Goal: Check status: Check status

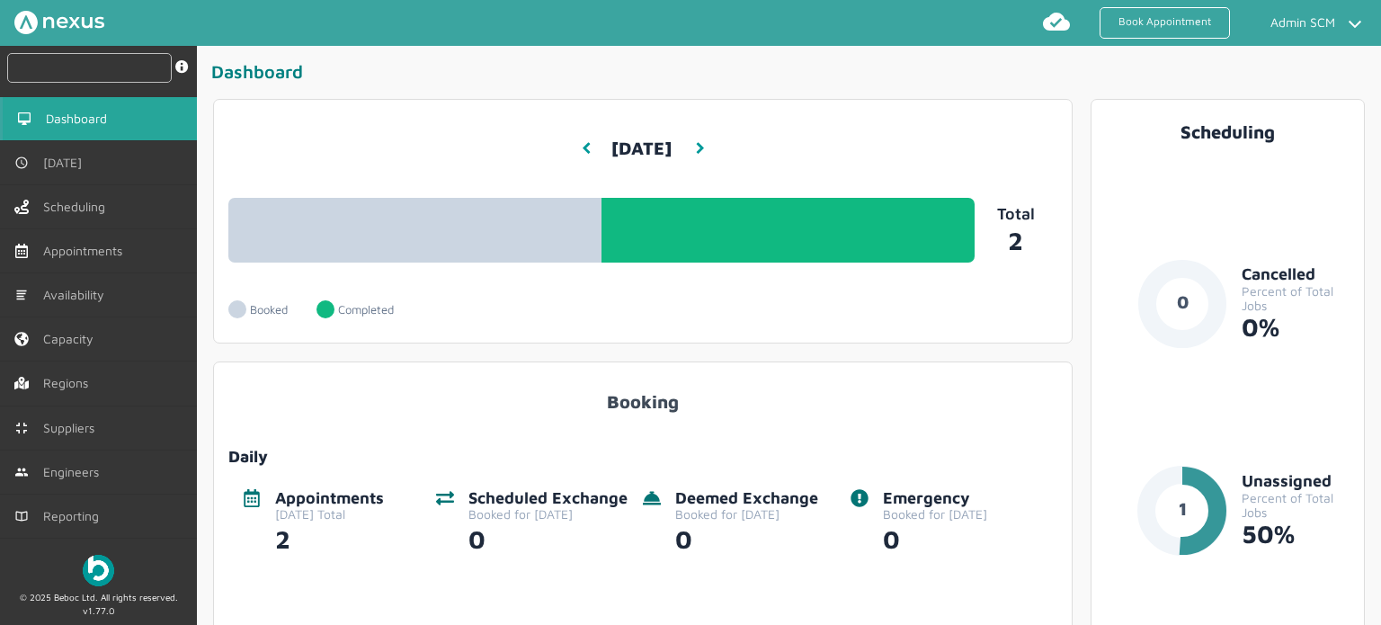
click at [104, 70] on input "text" at bounding box center [89, 68] width 164 height 30
paste input "RUE/114892"
type input "RUE/114892"
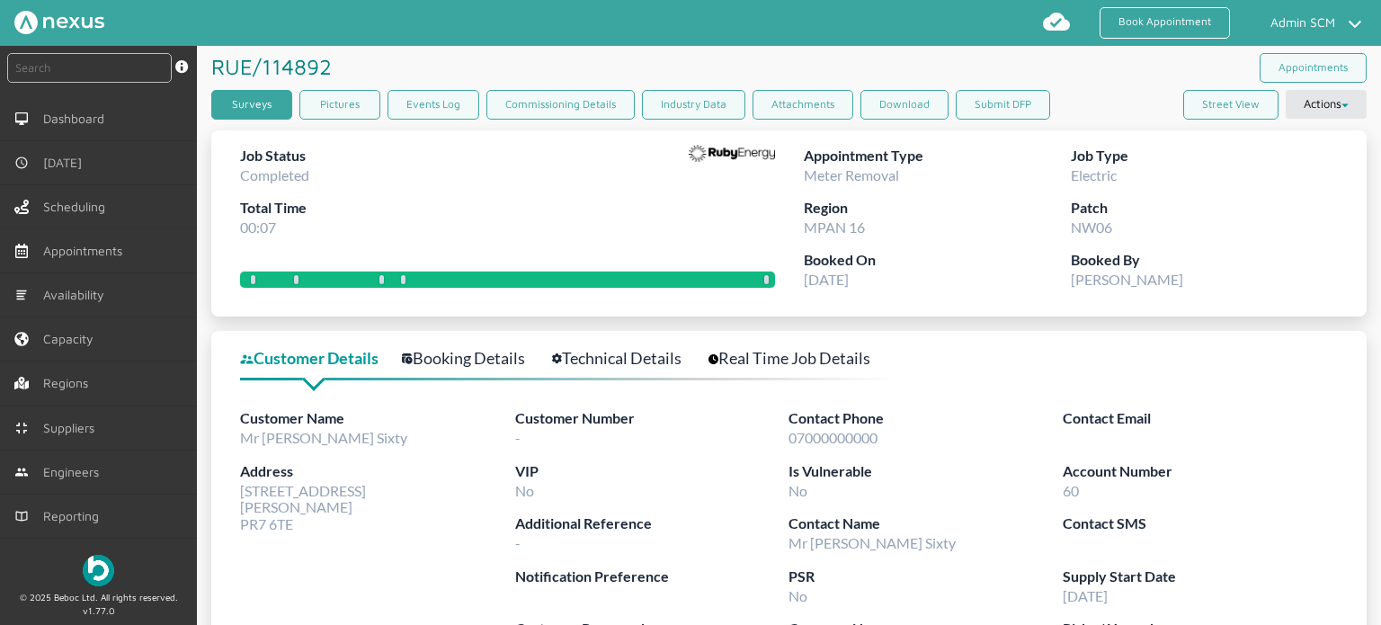
click at [270, 101] on link "Surveys" at bounding box center [251, 105] width 81 height 30
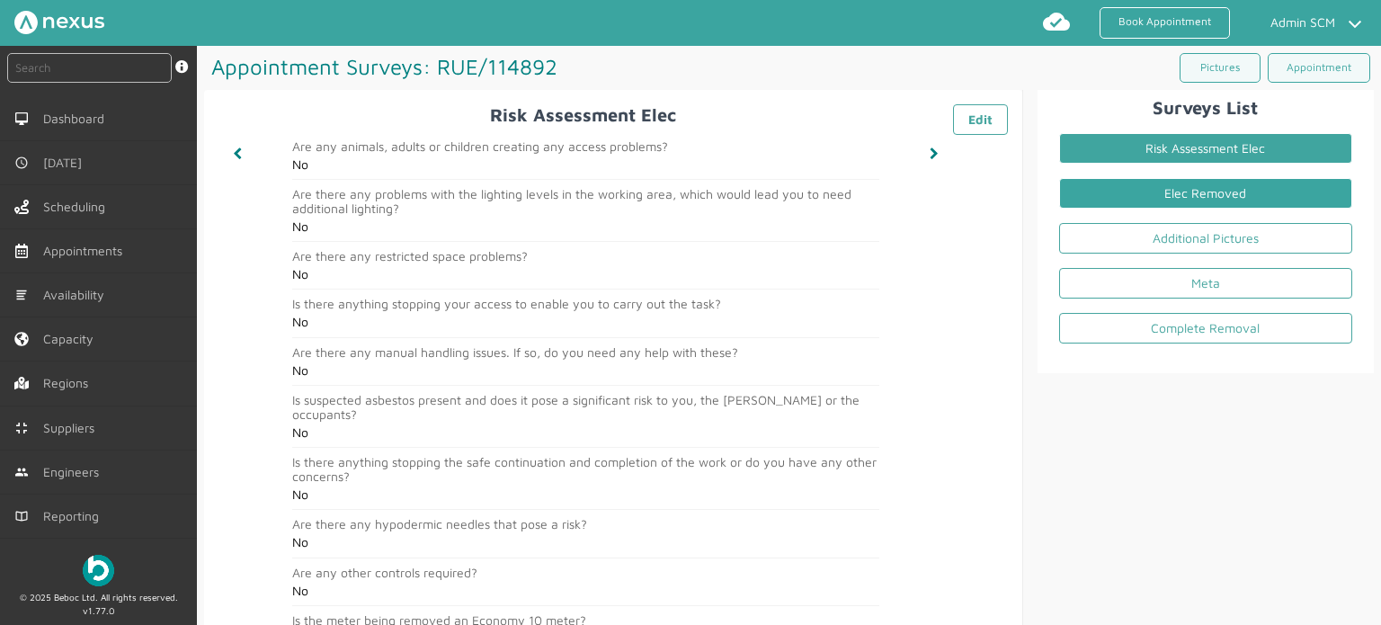
click at [1177, 197] on link "Elec Removed" at bounding box center [1205, 193] width 293 height 31
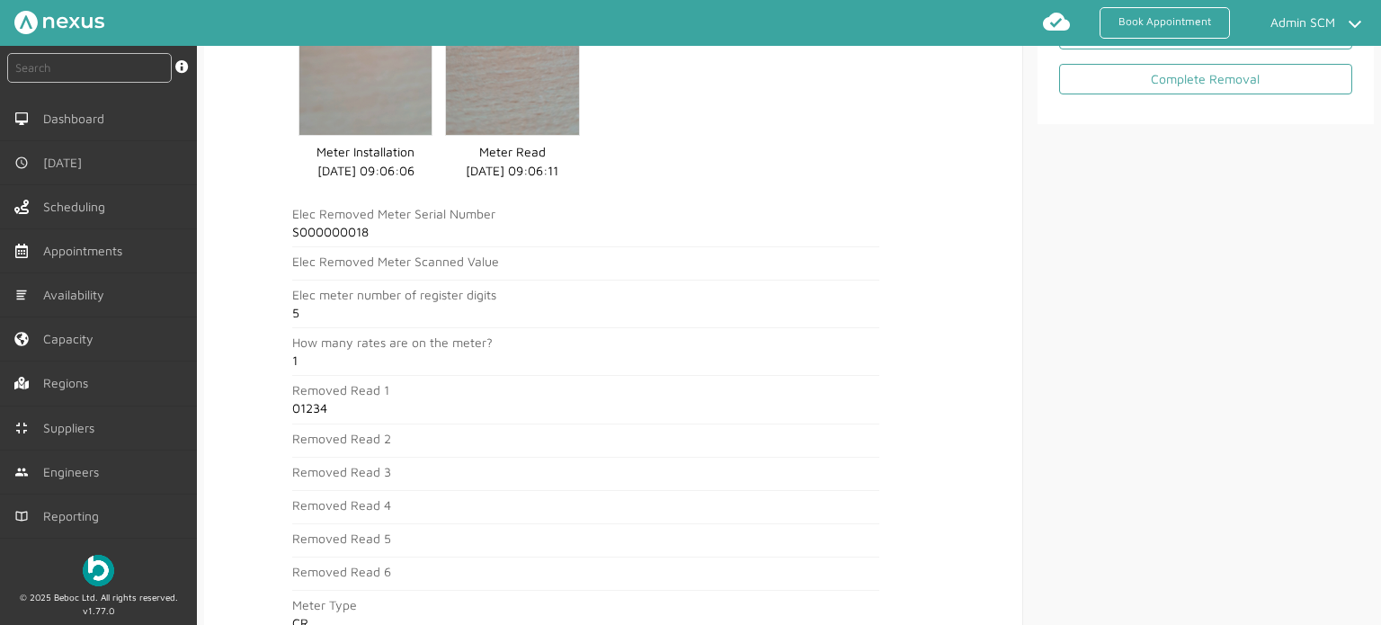
scroll to position [270, 0]
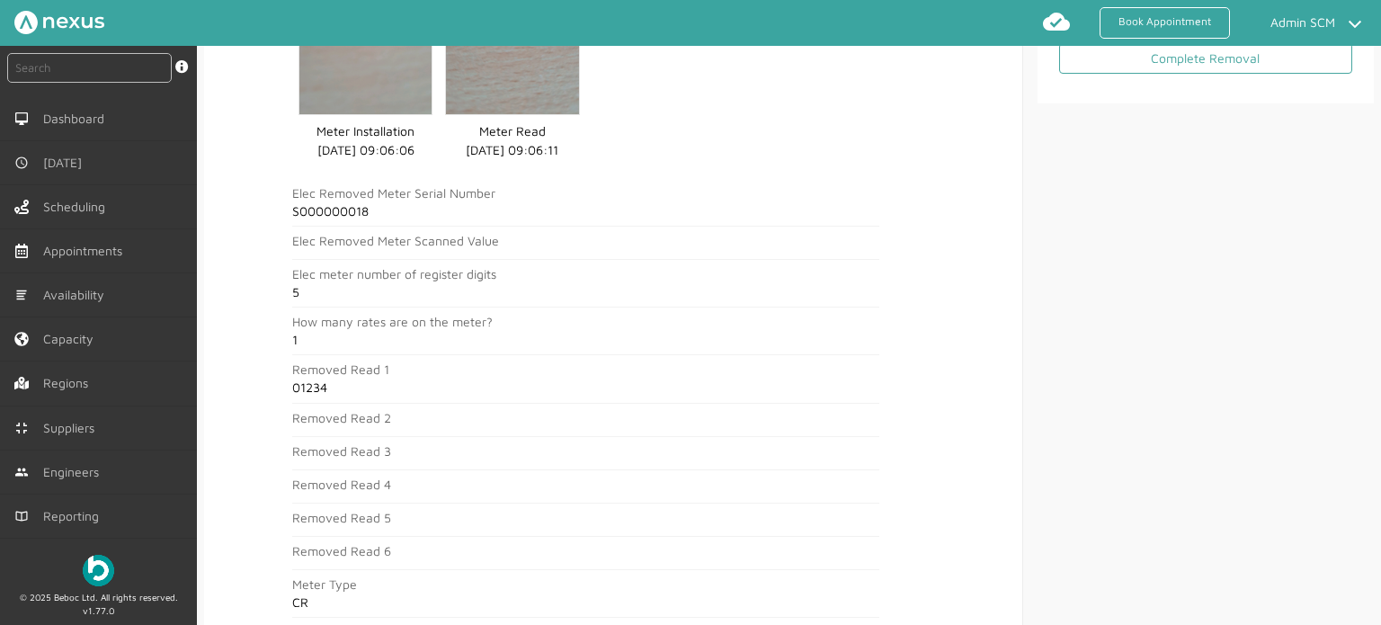
click at [298, 394] on h2 "01234" at bounding box center [585, 387] width 587 height 14
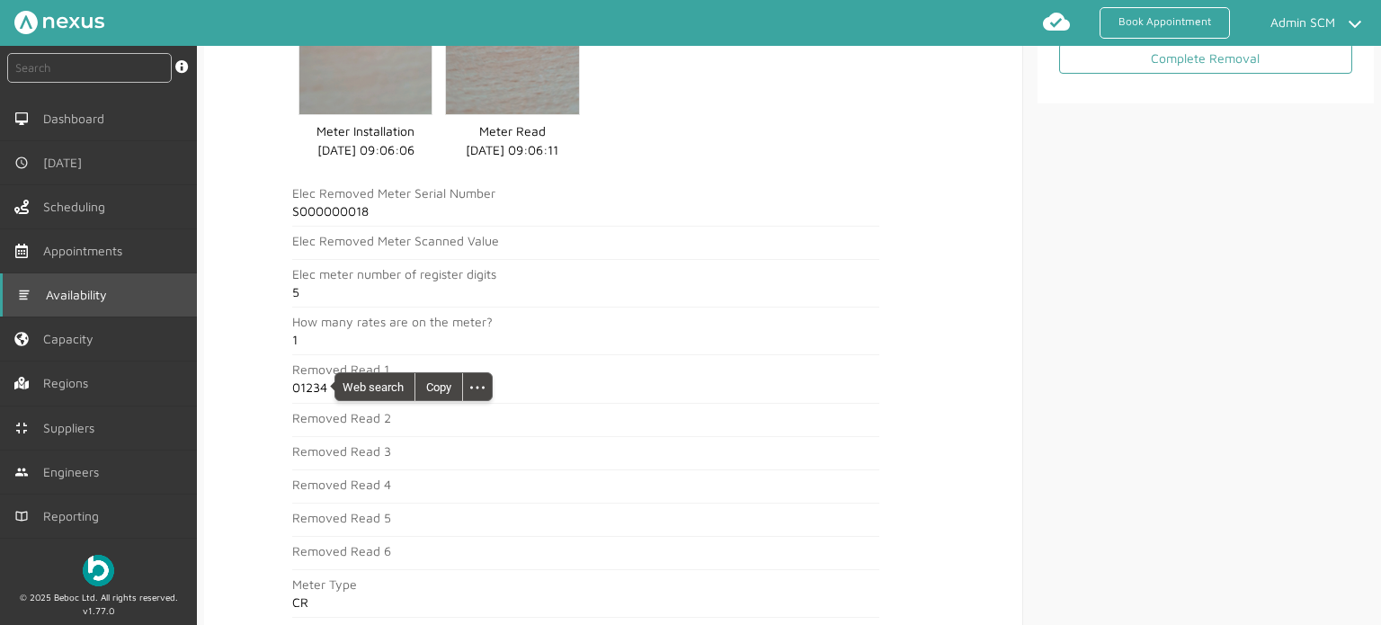
copy h2 "01234"
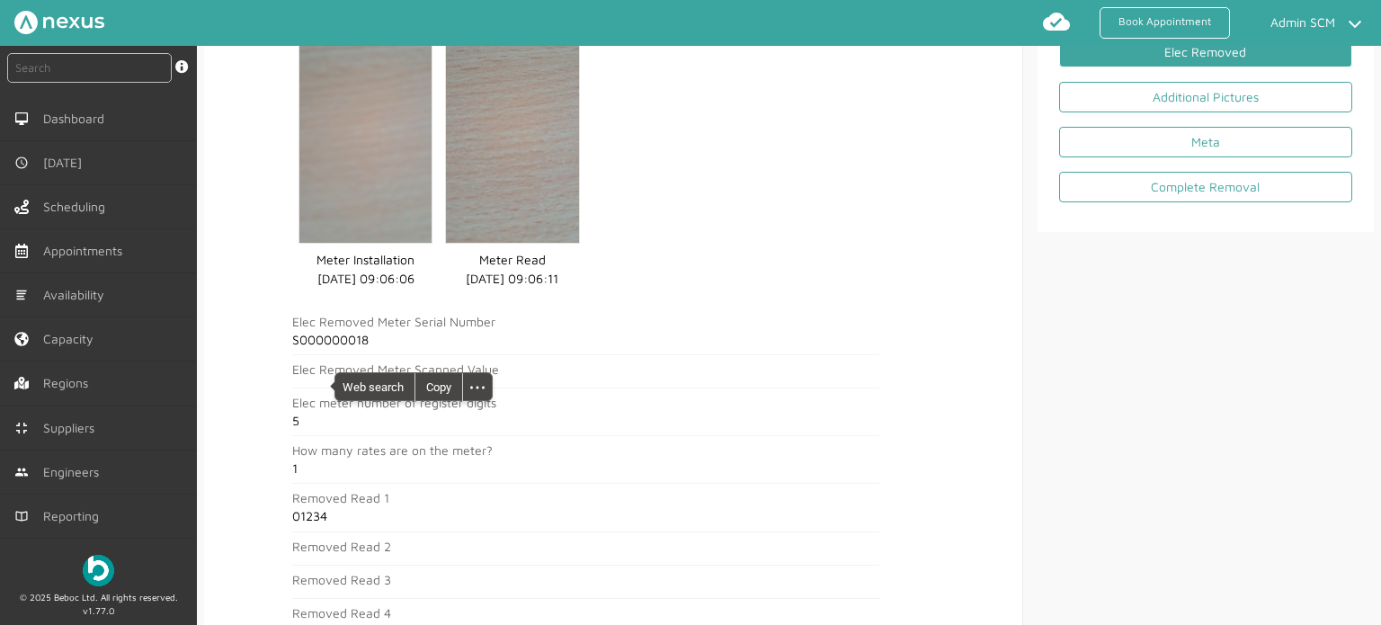
scroll to position [0, 0]
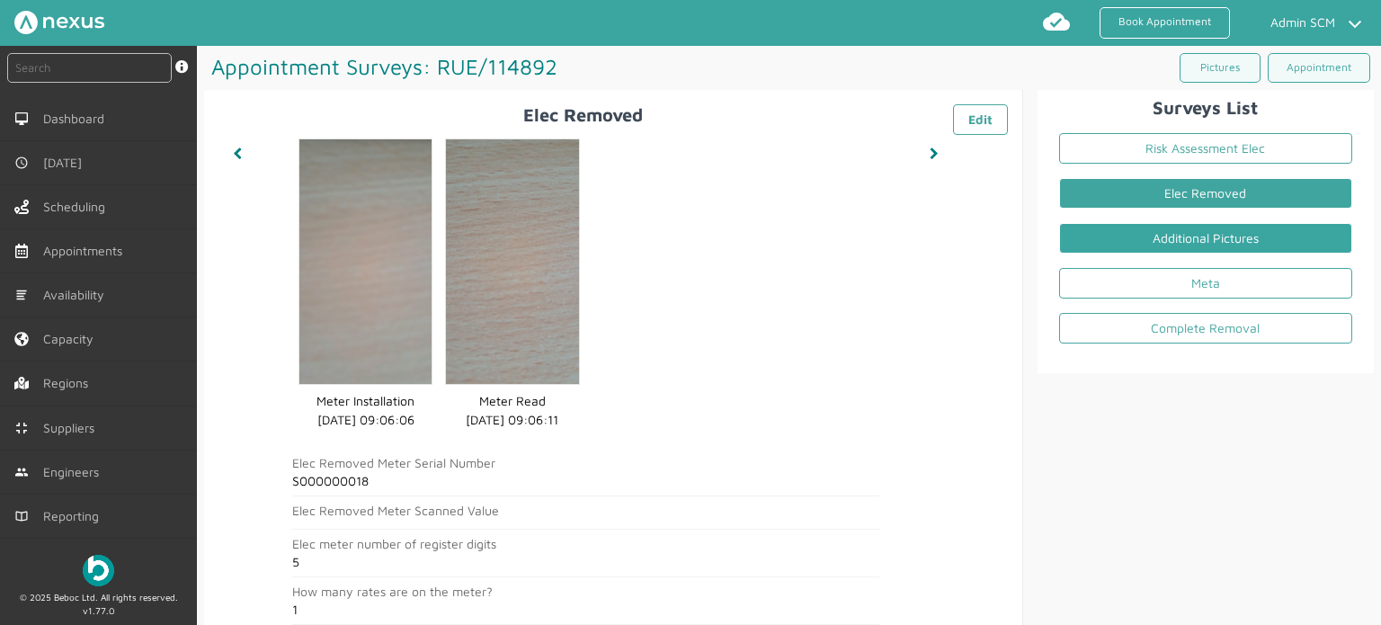
click at [1133, 232] on link "Additional Pictures" at bounding box center [1205, 238] width 293 height 31
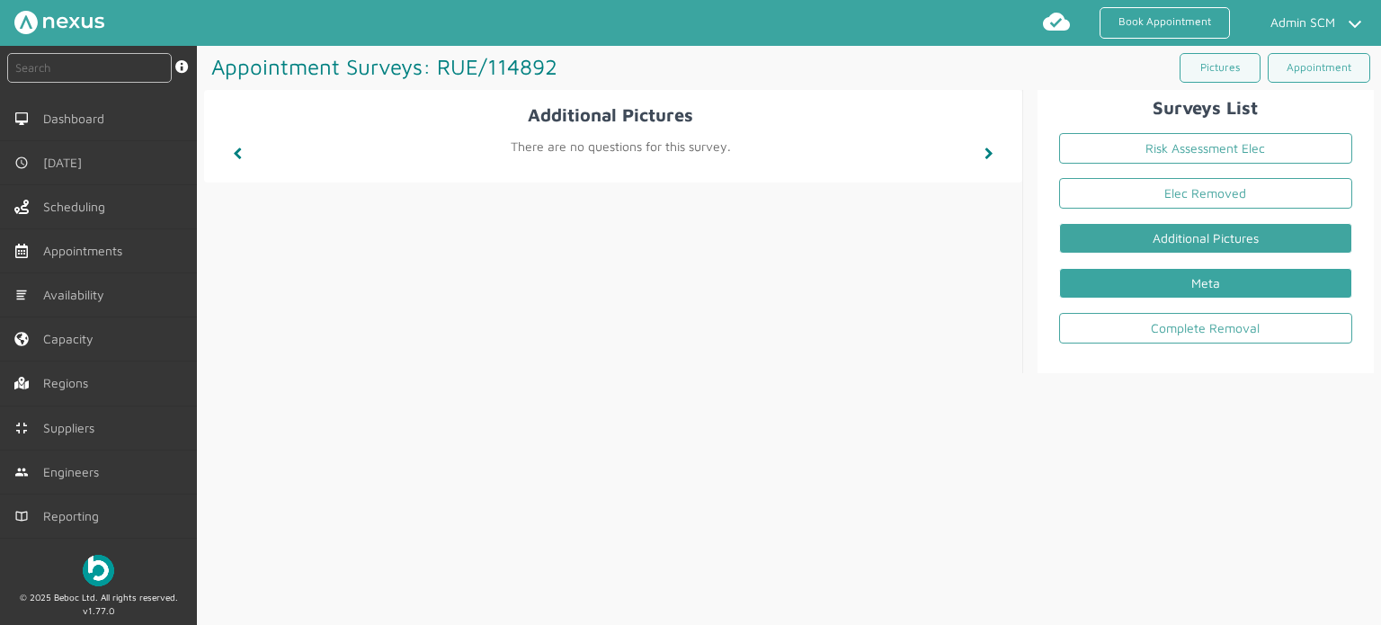
click at [1151, 277] on link "Meta" at bounding box center [1205, 283] width 293 height 31
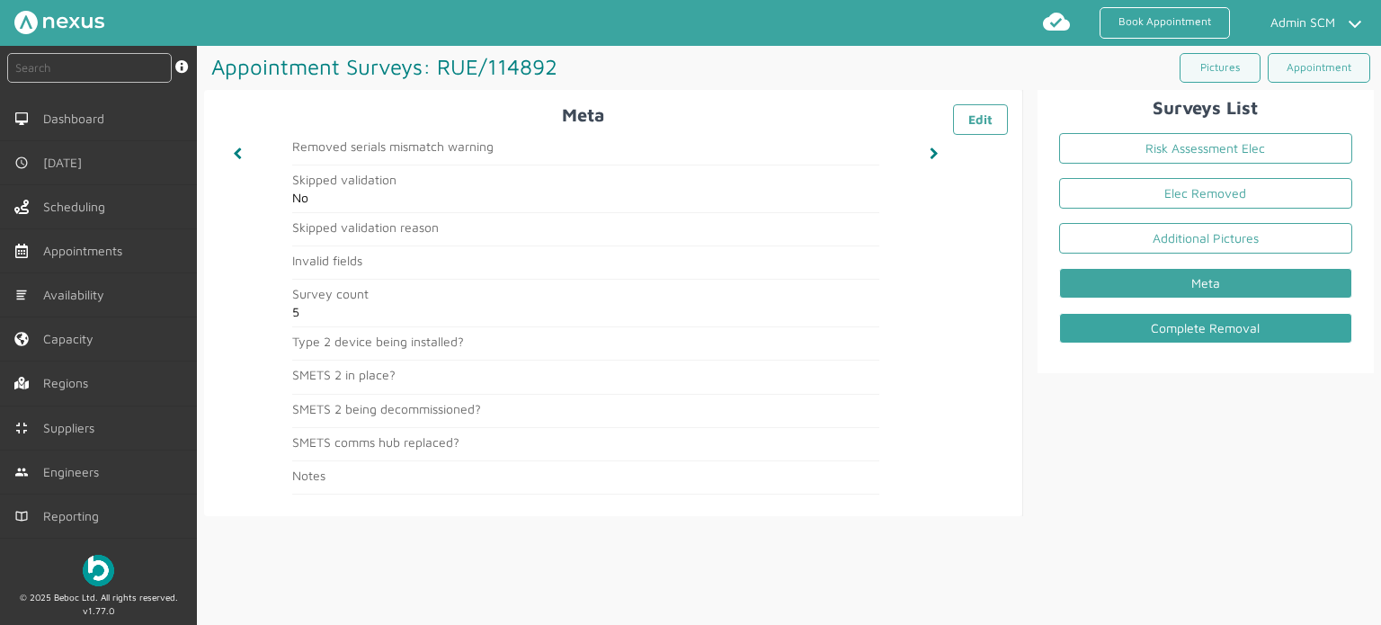
click at [1152, 323] on link "Complete Removal" at bounding box center [1205, 328] width 293 height 31
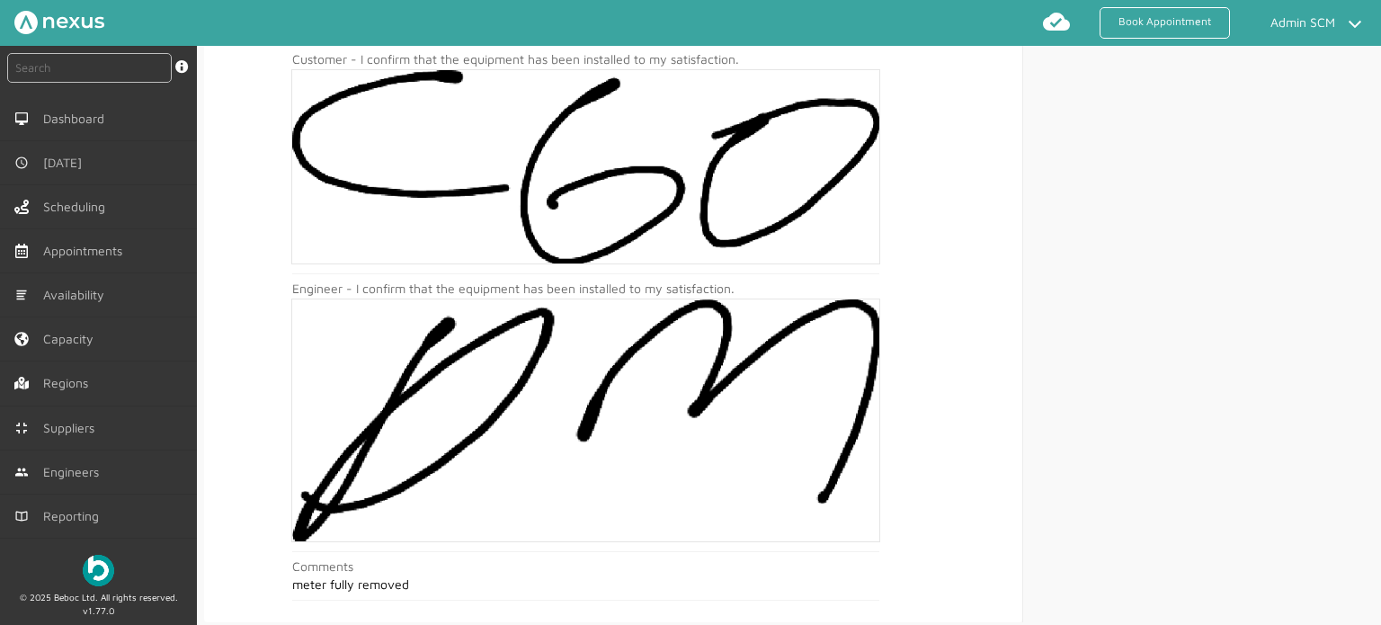
scroll to position [539, 0]
